Goal: Transaction & Acquisition: Purchase product/service

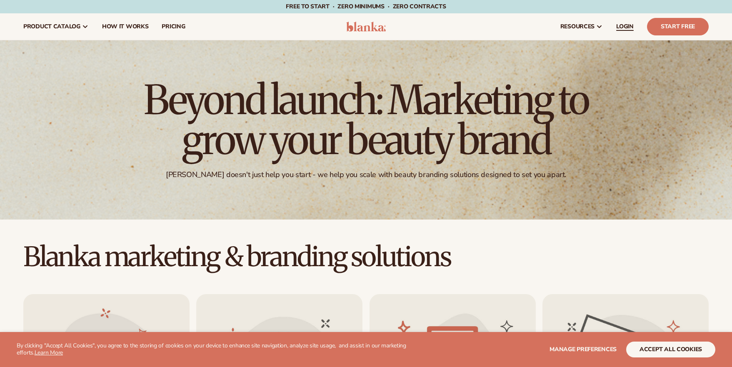
click at [623, 22] on link "LOGIN" at bounding box center [625, 26] width 31 height 27
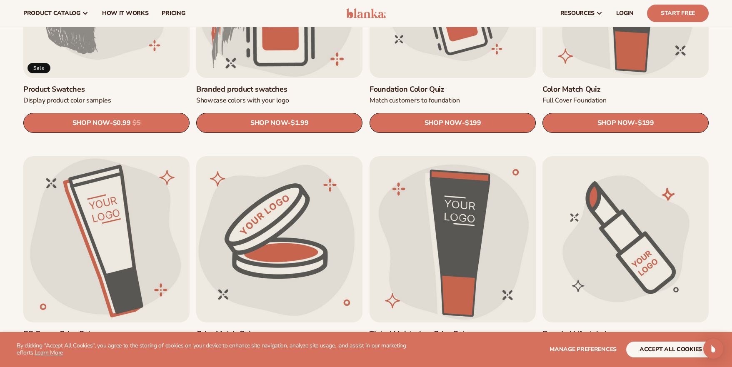
scroll to position [609, 0]
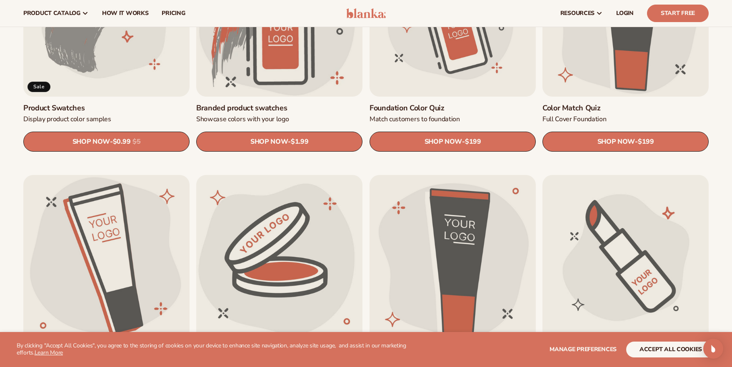
click at [121, 103] on link "Product Swatches" at bounding box center [106, 108] width 166 height 10
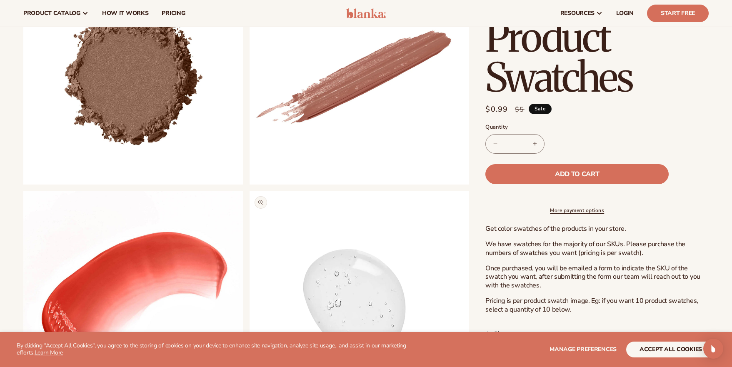
scroll to position [39, 0]
